Goal: Information Seeking & Learning: Understand process/instructions

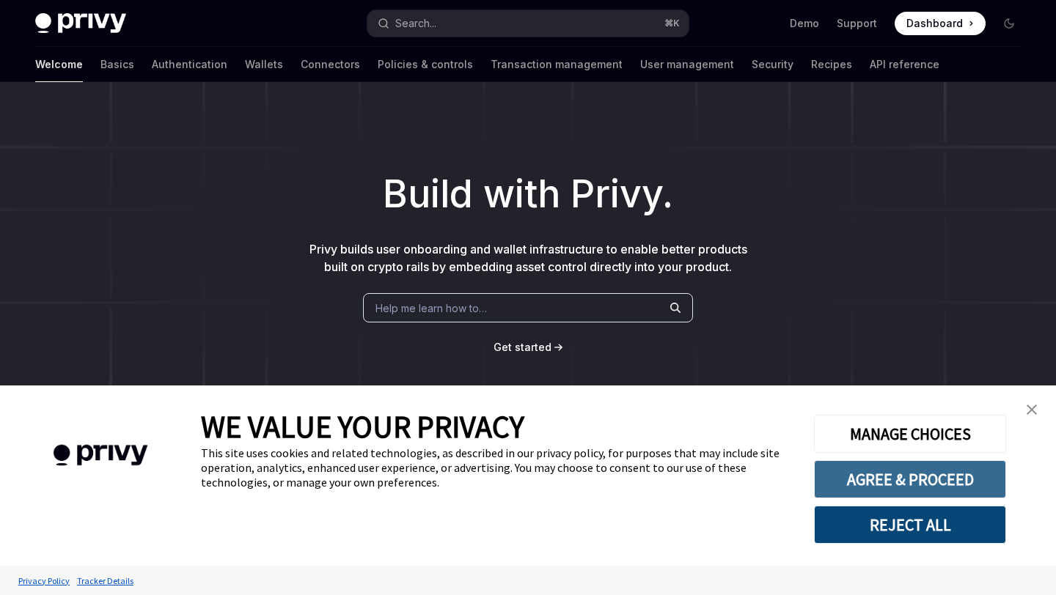
click at [899, 480] on button "AGREE & PROCEED" at bounding box center [910, 479] width 192 height 38
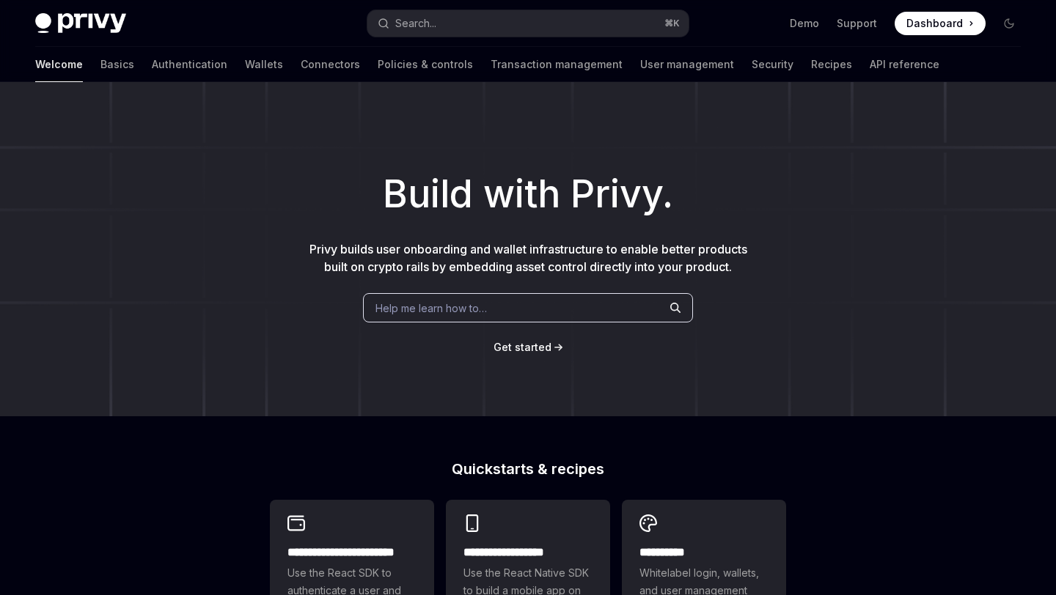
click at [482, 313] on span "Help me learn how to…" at bounding box center [430, 308] width 111 height 15
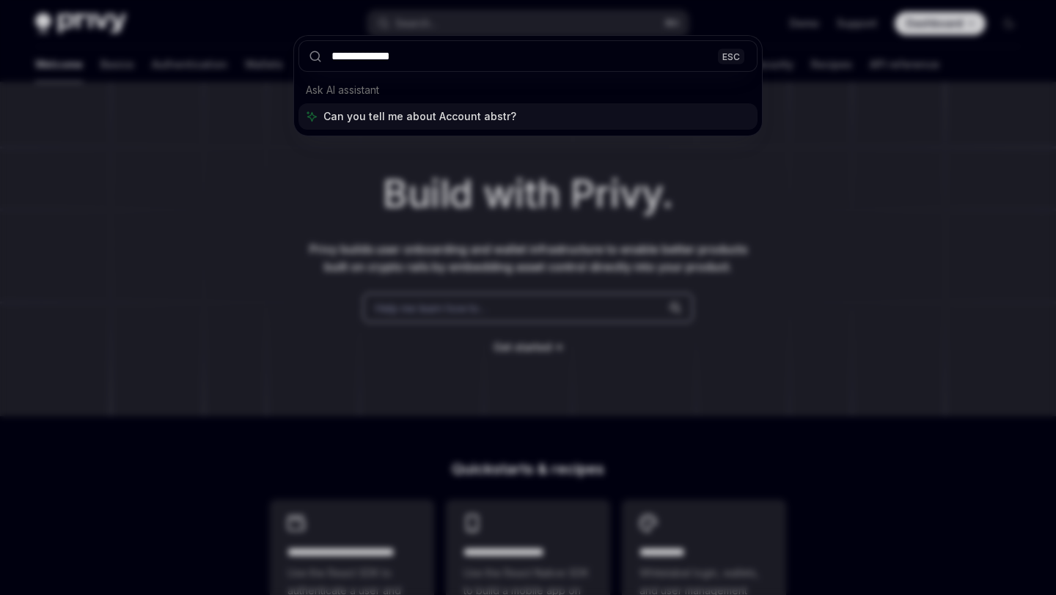
type input "**********"
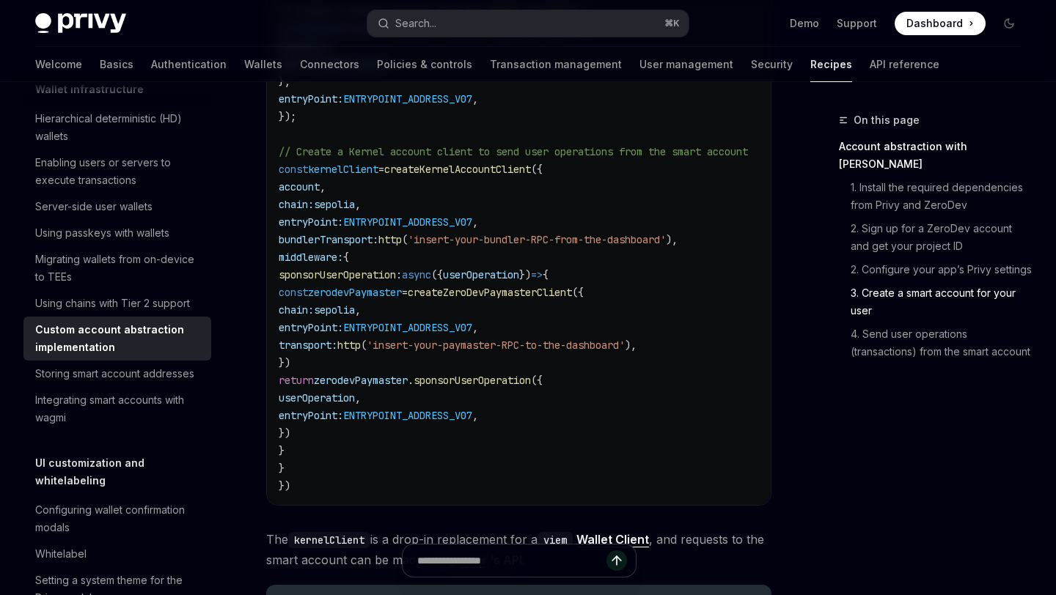
scroll to position [2424, 0]
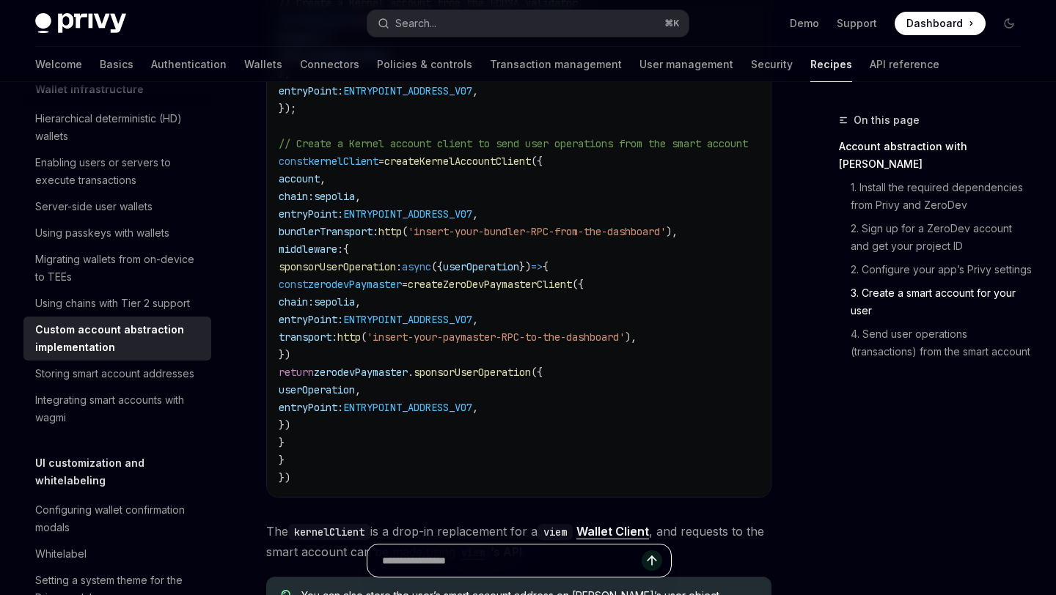
click at [526, 567] on input "Ask a question..." at bounding box center [511, 561] width 259 height 32
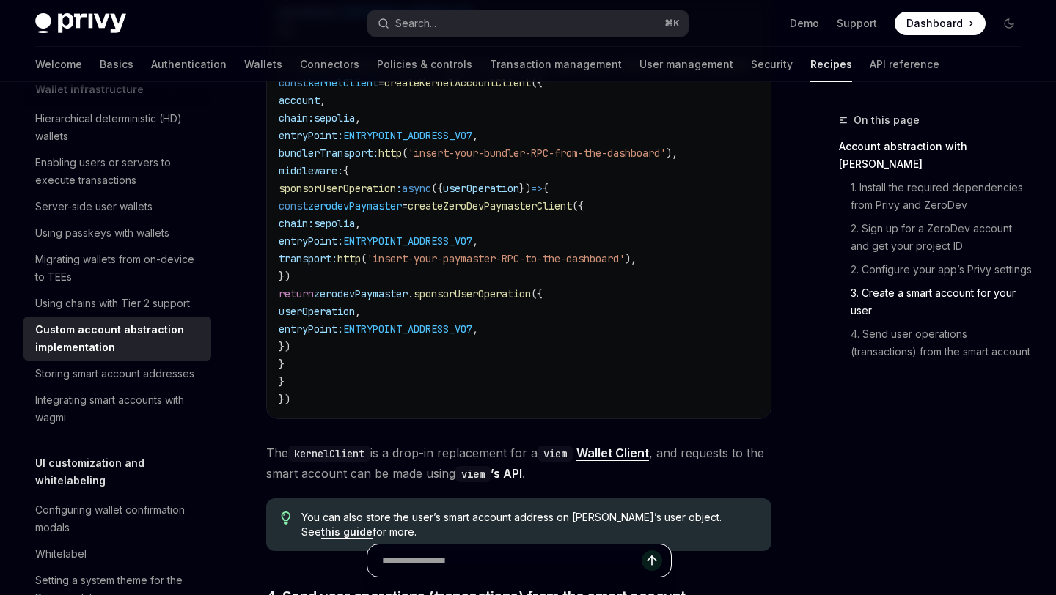
scroll to position [2490, 0]
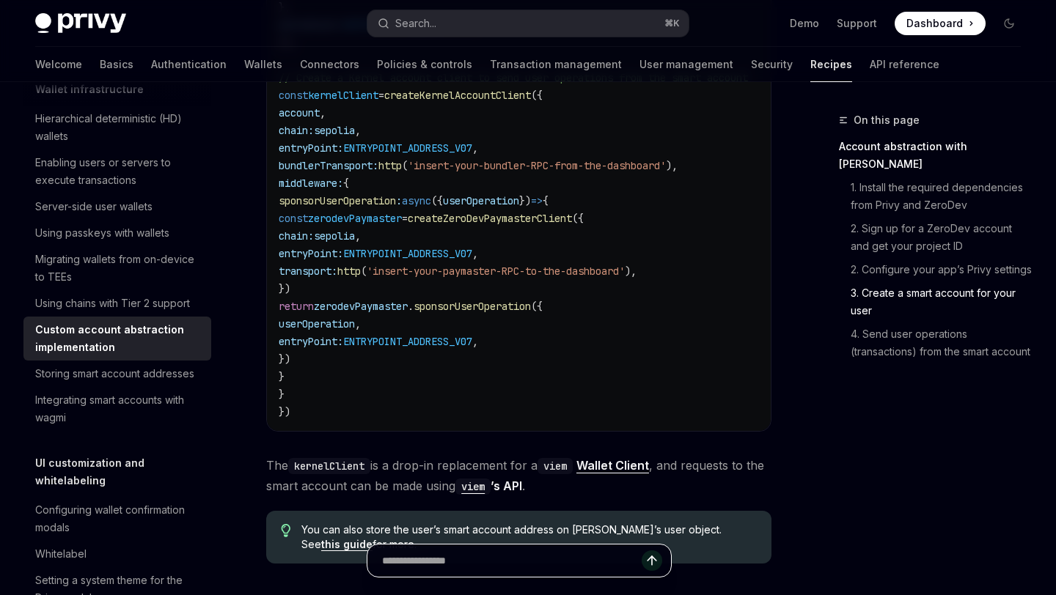
click at [515, 561] on input "Ask a question..." at bounding box center [511, 561] width 259 height 32
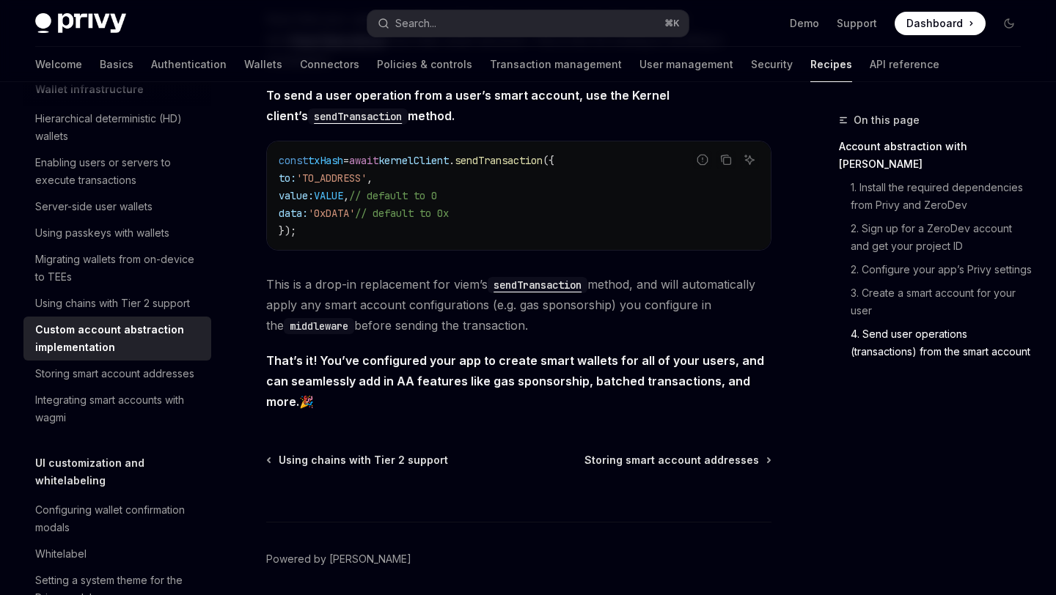
scroll to position [3112, 0]
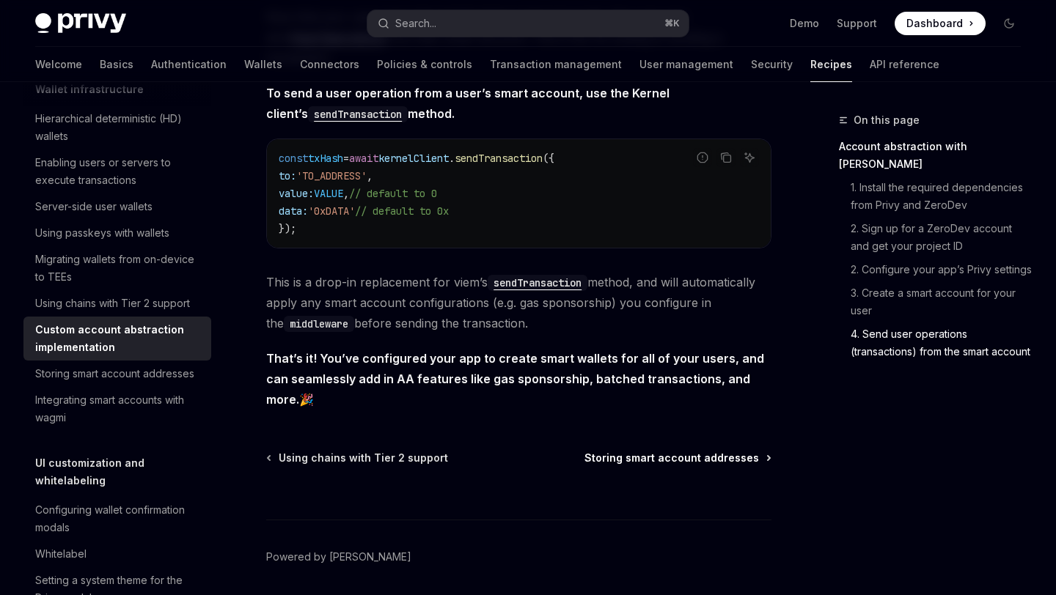
click at [634, 451] on span "Storing smart account addresses" at bounding box center [671, 458] width 174 height 15
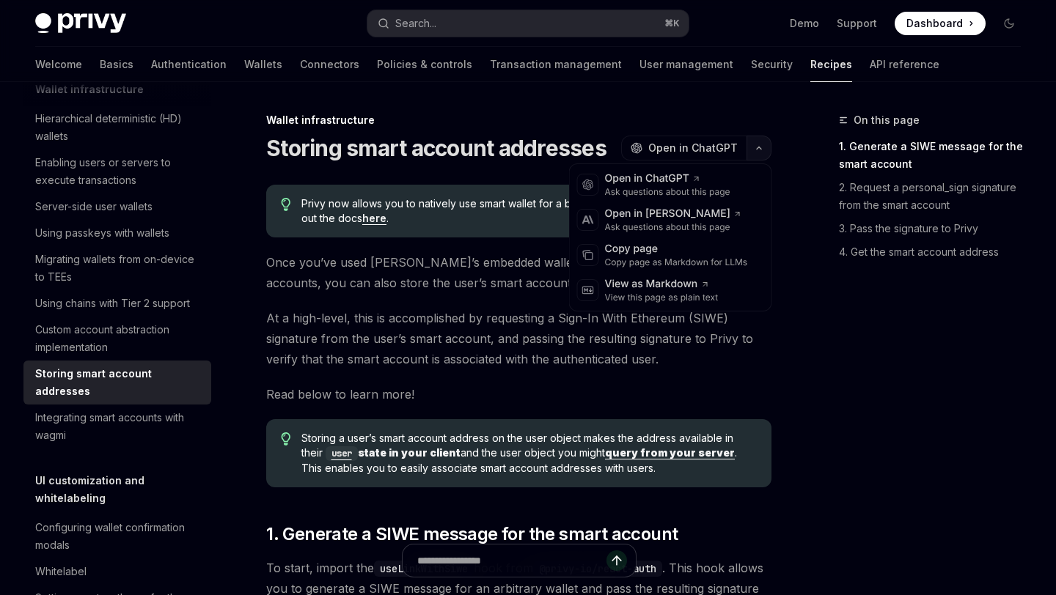
click at [761, 152] on button "button" at bounding box center [758, 148] width 25 height 25
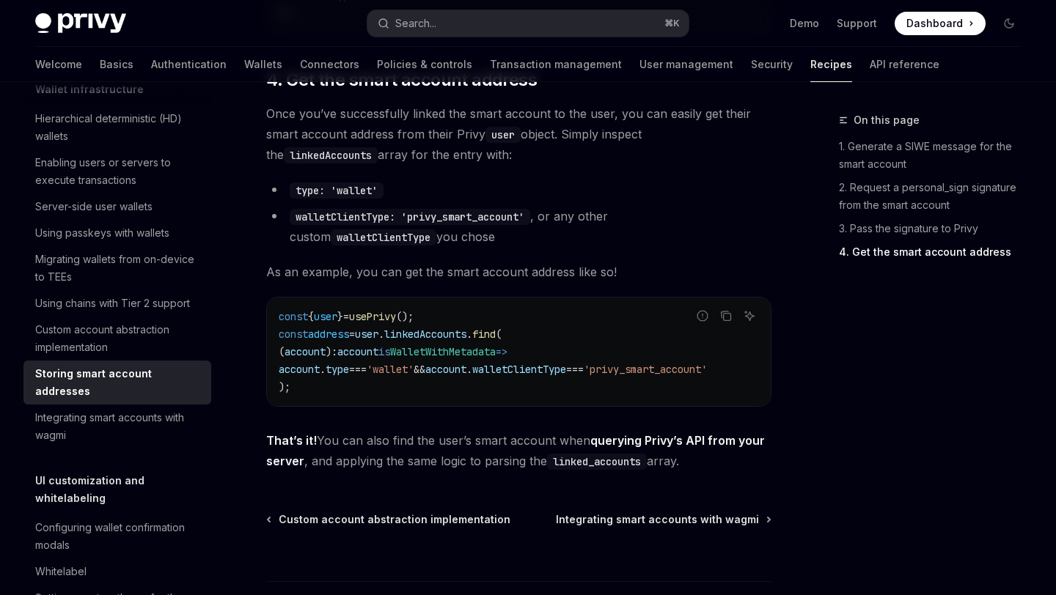
scroll to position [2197, 0]
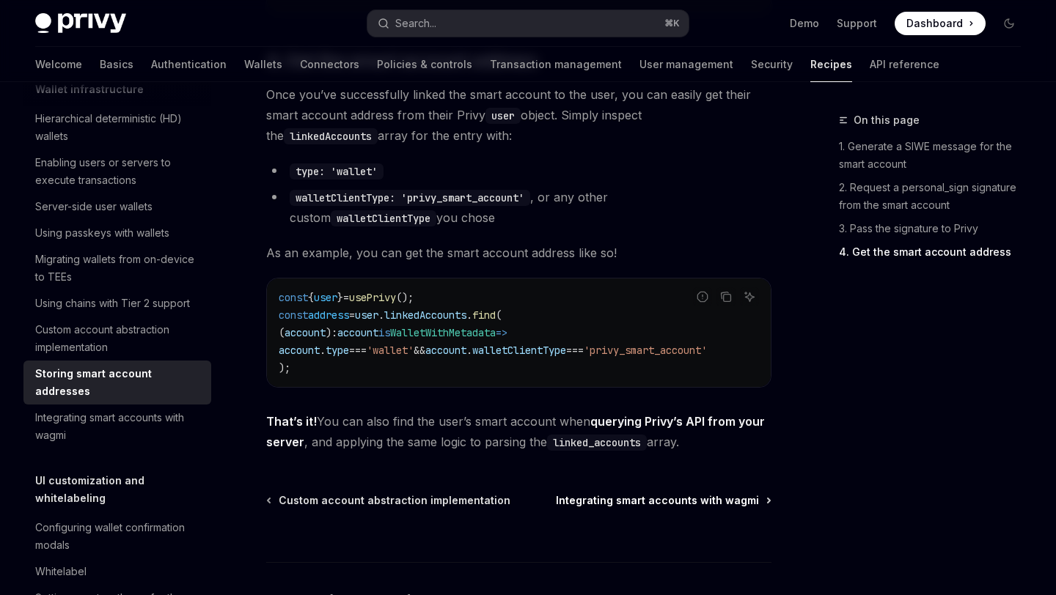
click at [711, 507] on span "Integrating smart accounts with wagmi" at bounding box center [657, 500] width 203 height 15
type textarea "*"
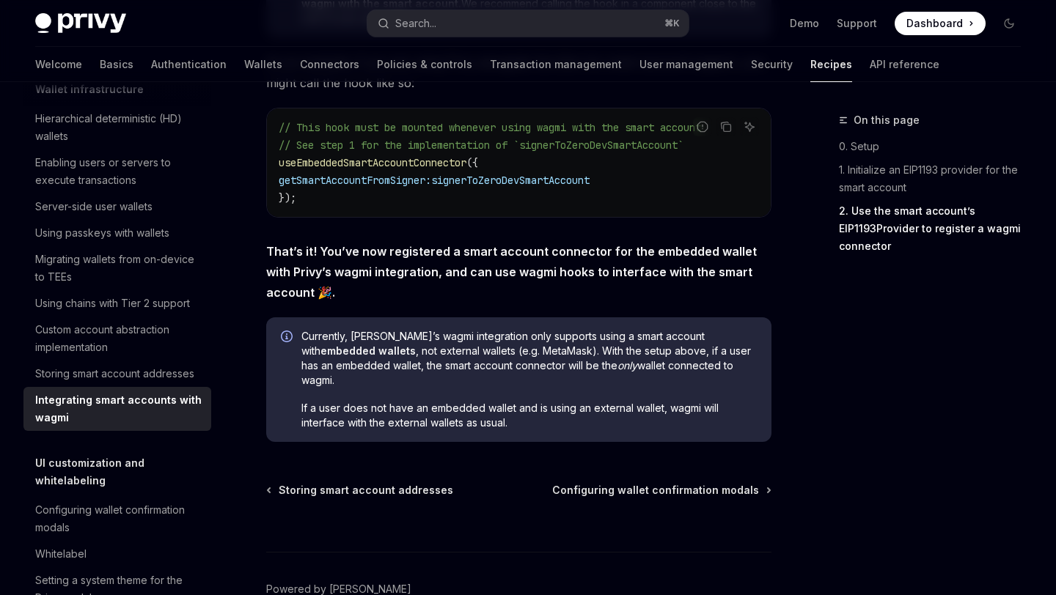
scroll to position [2549, 0]
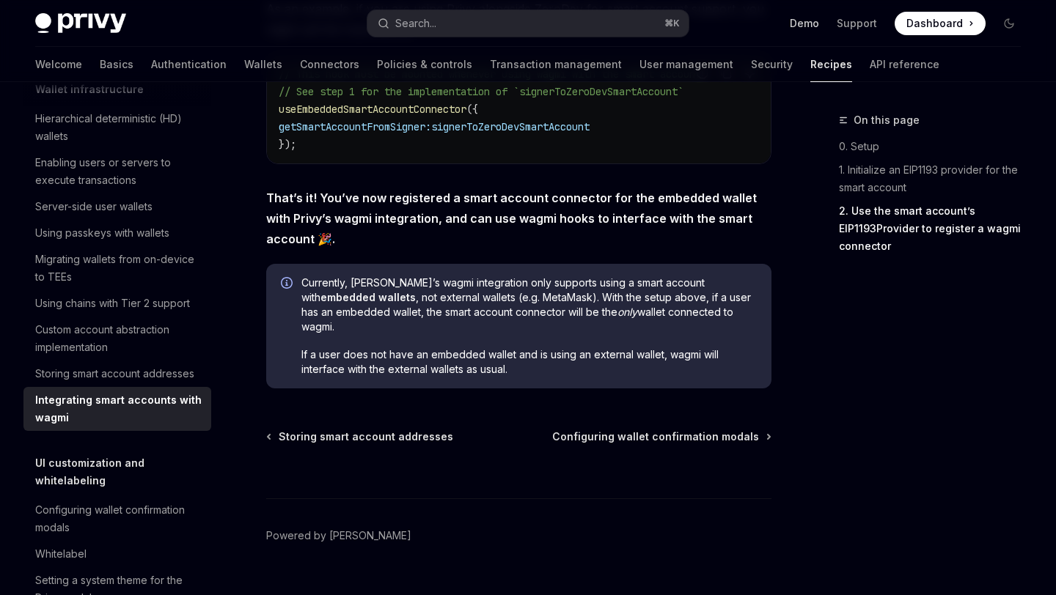
click at [819, 29] on link "Demo" at bounding box center [803, 23] width 29 height 15
